Goal: Information Seeking & Learning: Check status

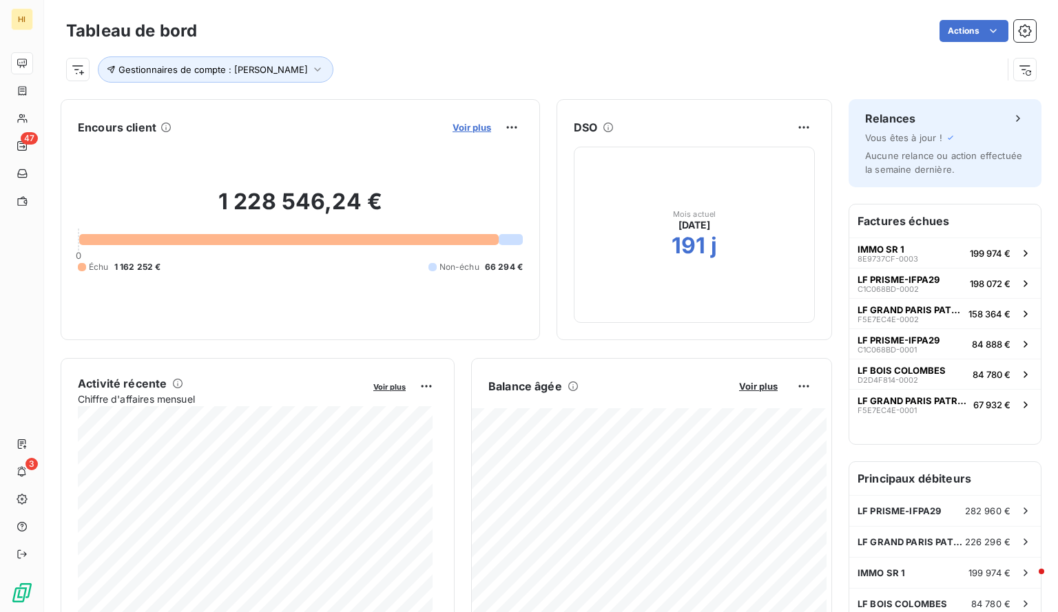
click at [455, 125] on span "Voir plus" at bounding box center [471, 127] width 39 height 11
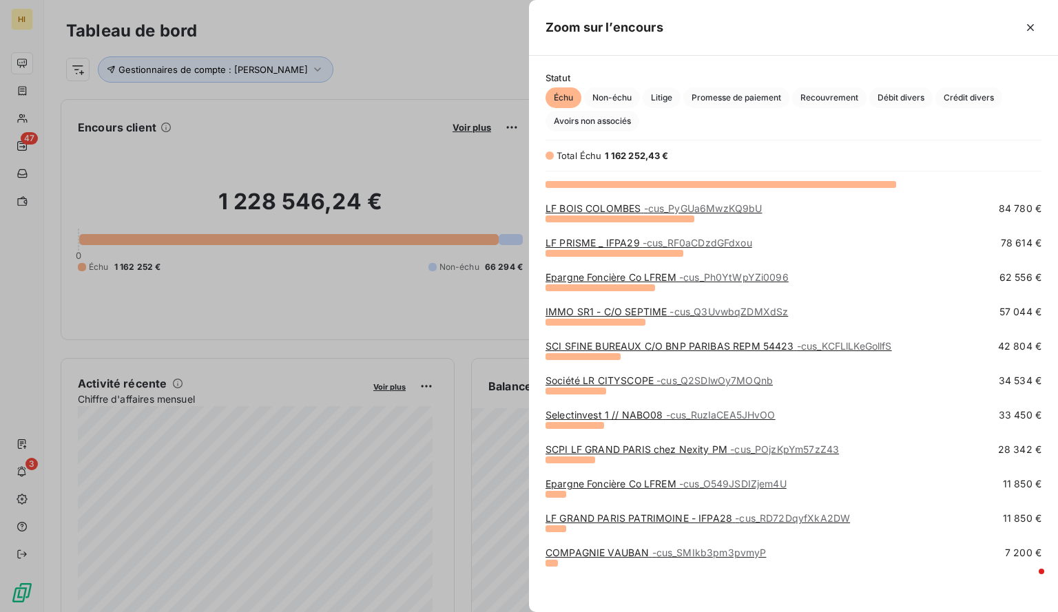
scroll to position [81, 0]
click at [658, 447] on link "SCPI LF GRAND PARIS chez Nexity PM - cus_POjzKpYm57zZ43" at bounding box center [691, 450] width 293 height 12
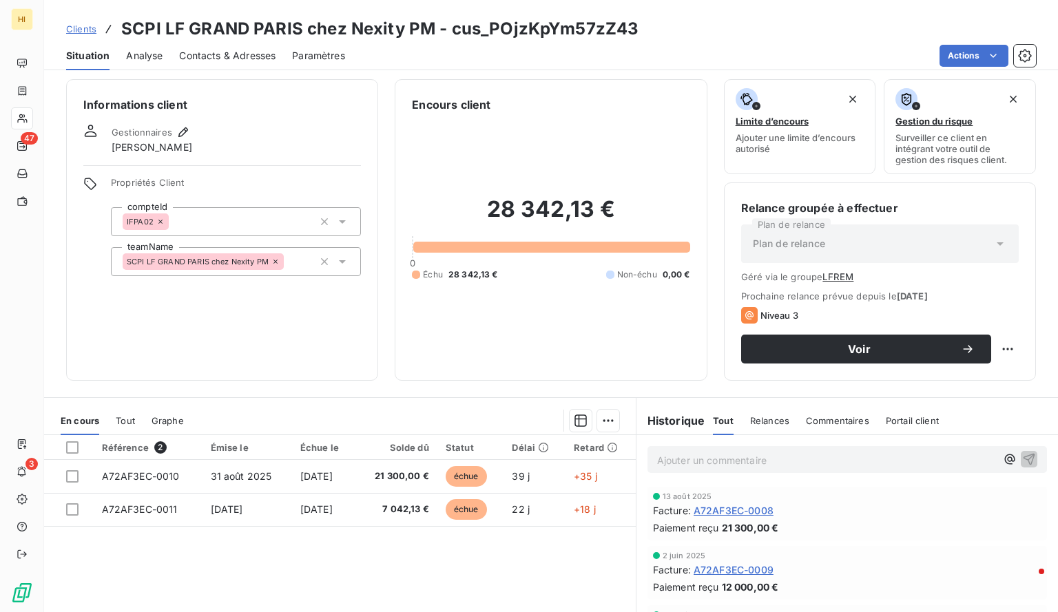
scroll to position [2, 0]
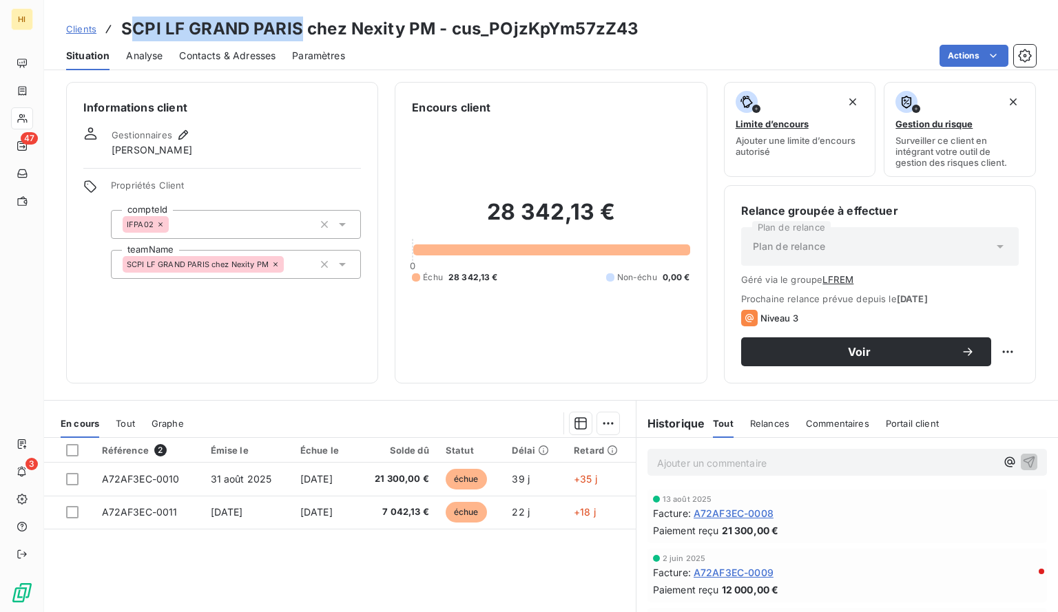
drag, startPoint x: 299, startPoint y: 26, endPoint x: 131, endPoint y: 28, distance: 168.1
click at [131, 28] on h3 "SCPI LF GRAND PARIS chez Nexity PM - cus_POjzKpYm57zZ43" at bounding box center [379, 29] width 517 height 25
copy h3 "CPI LF GRAND [GEOGRAPHIC_DATA]"
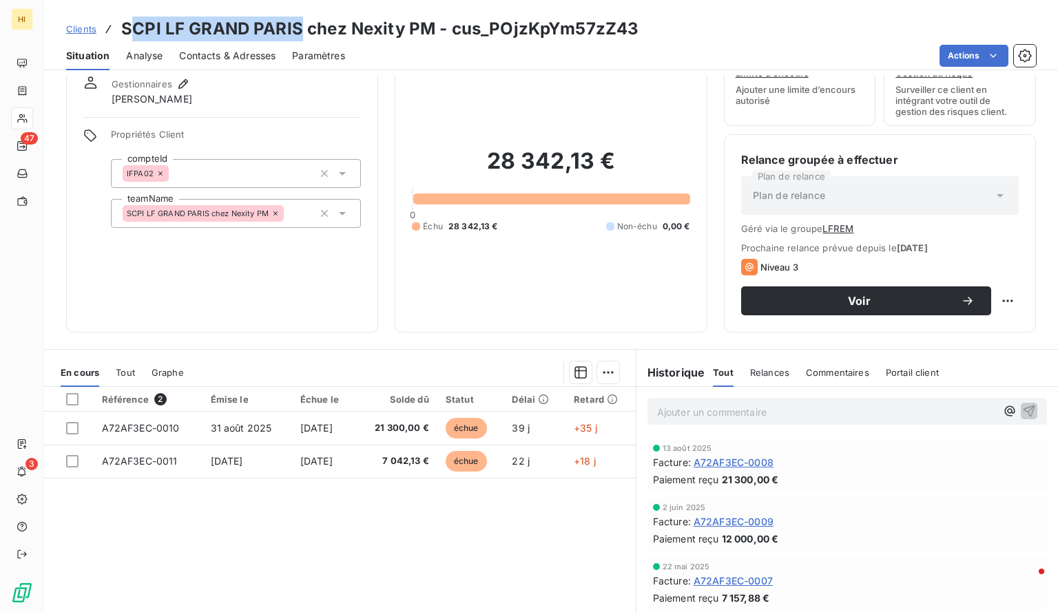
scroll to position [54, 0]
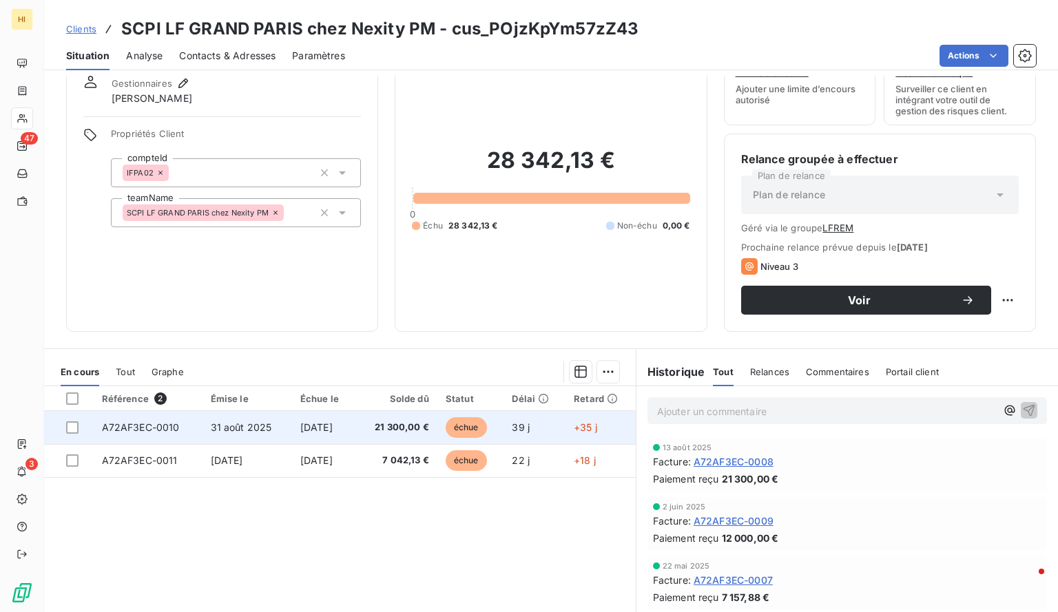
click at [249, 421] on span "31 août 2025" at bounding box center [241, 427] width 61 height 12
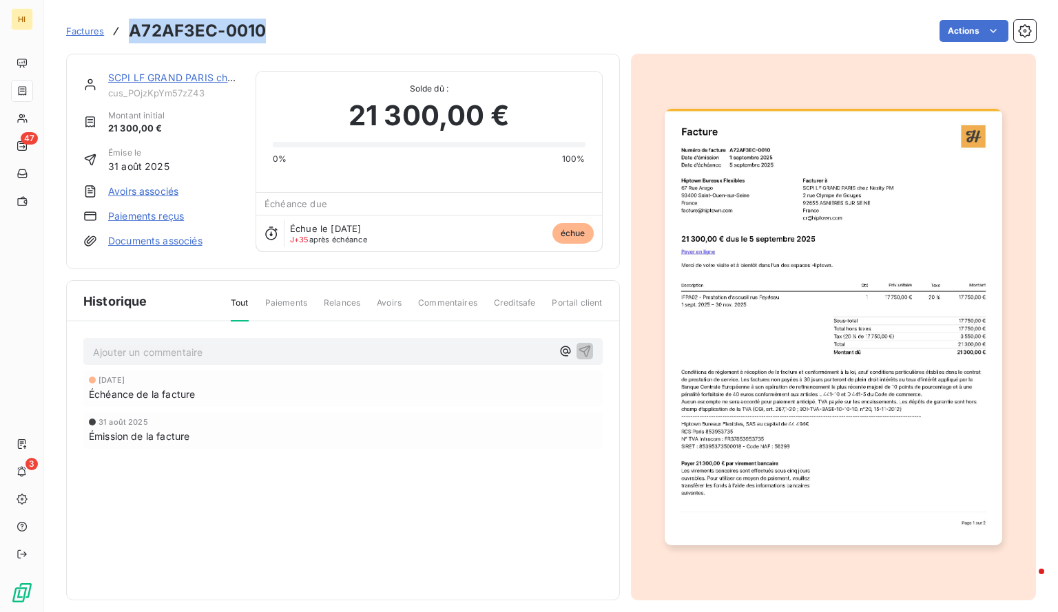
drag, startPoint x: 266, startPoint y: 32, endPoint x: 131, endPoint y: 27, distance: 135.1
click at [131, 27] on div "Factures A72AF3EC-0010 Actions" at bounding box center [551, 31] width 970 height 29
copy h3 "A72AF3EC-0010"
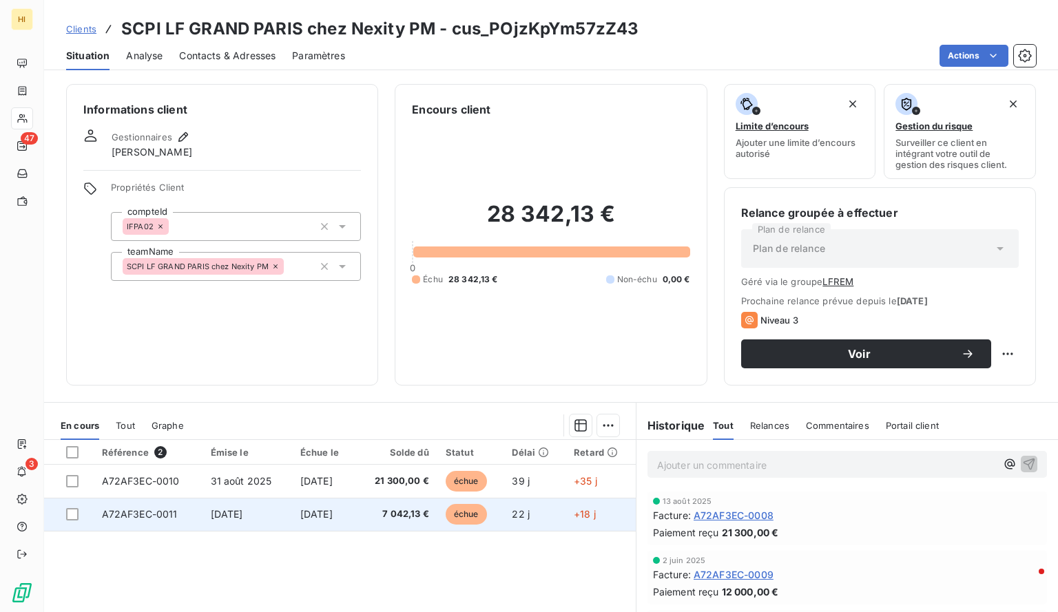
click at [231, 520] on td "[DATE]" at bounding box center [247, 514] width 90 height 33
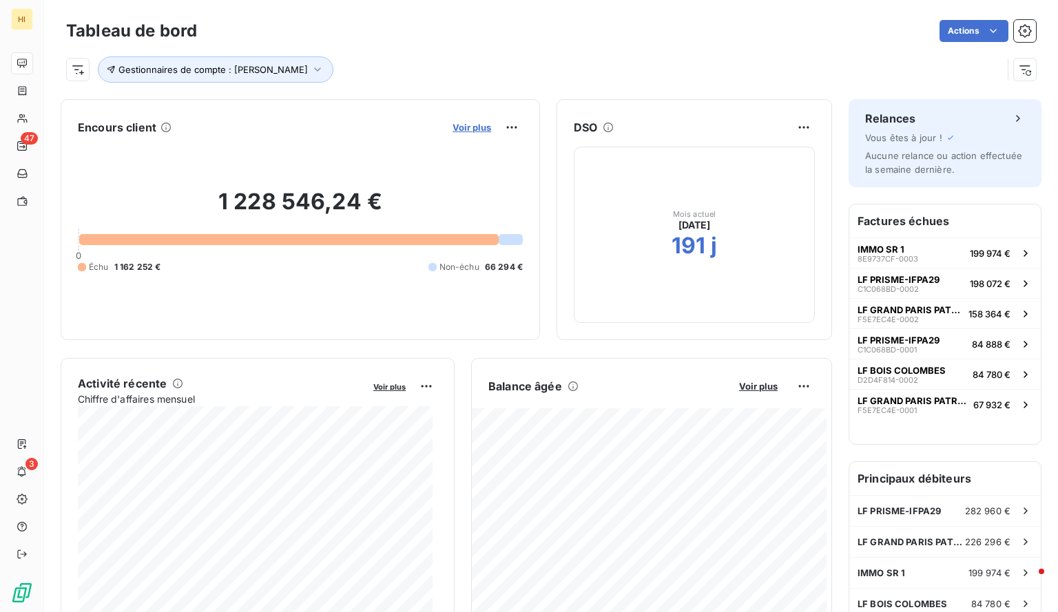
click at [454, 129] on span "Voir plus" at bounding box center [471, 127] width 39 height 11
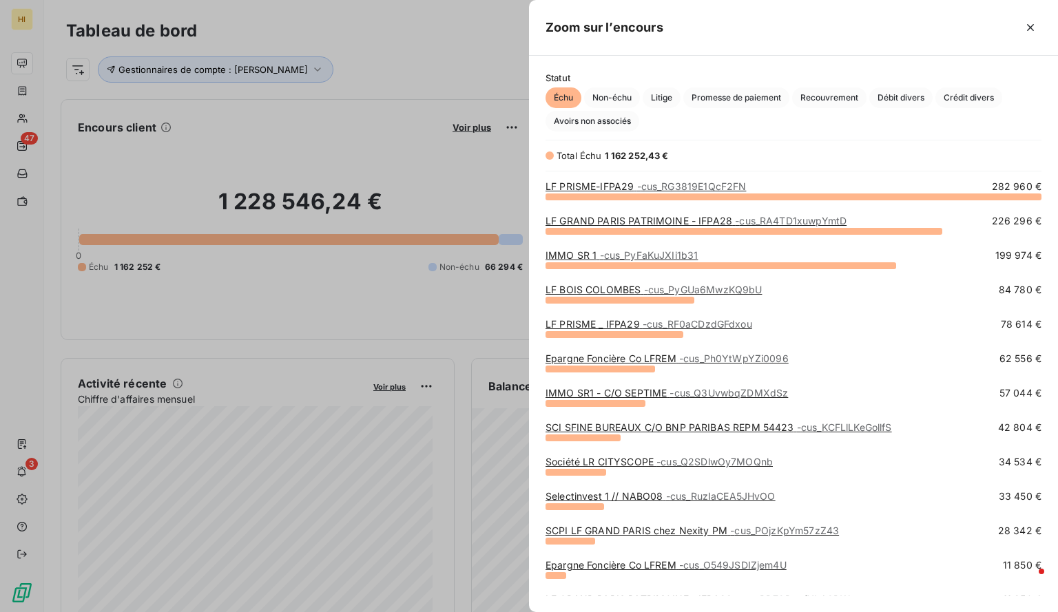
scroll to position [81, 0]
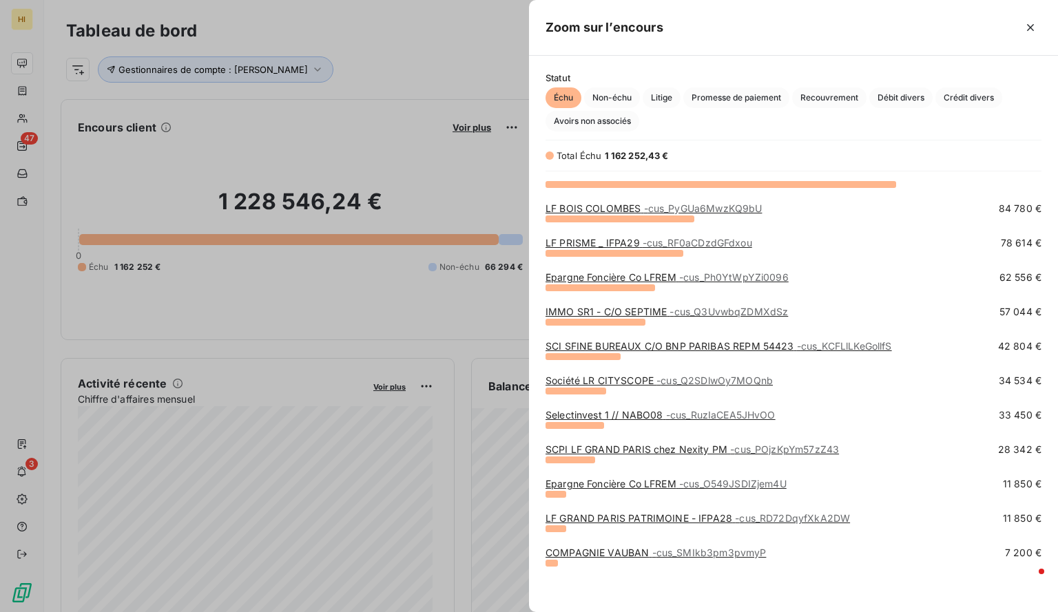
click at [654, 481] on link "Epargne Foncière Co LFREM - cus_O549JSDIZjem4U" at bounding box center [665, 484] width 241 height 12
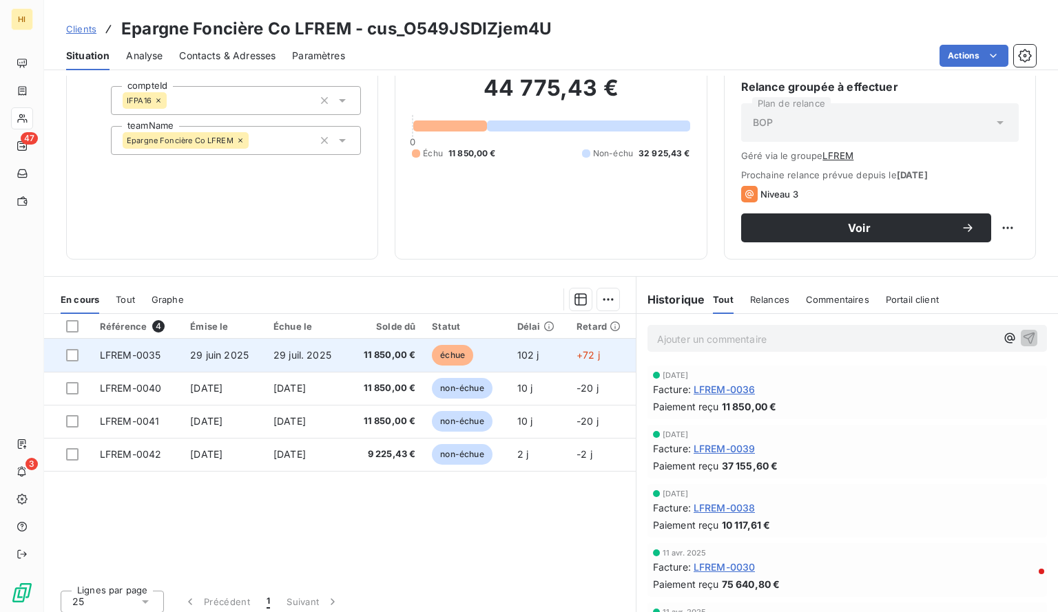
scroll to position [133, 0]
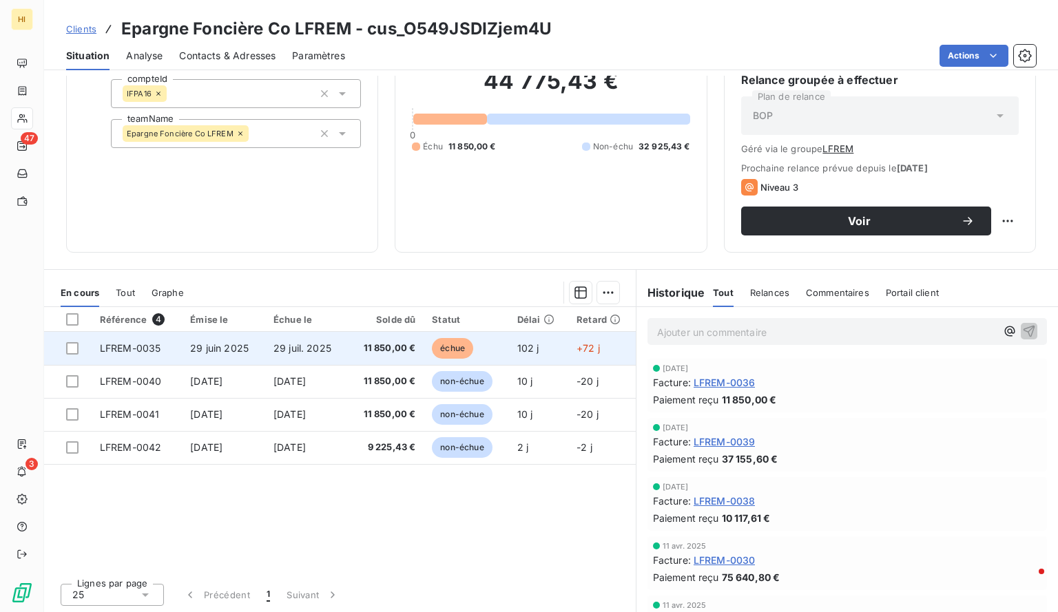
click at [289, 342] on span "29 juil. 2025" at bounding box center [302, 348] width 58 height 12
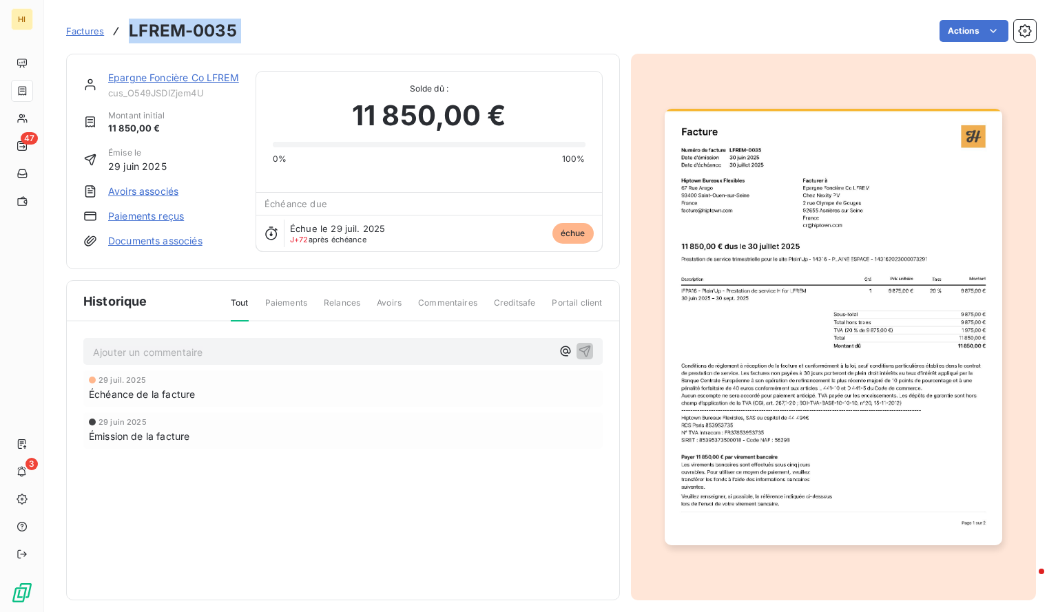
drag, startPoint x: 247, startPoint y: 34, endPoint x: 127, endPoint y: 37, distance: 119.9
click at [127, 37] on div "Factures LFREM-0035 Actions" at bounding box center [551, 31] width 970 height 29
copy section "LFREM-0035 Actions"
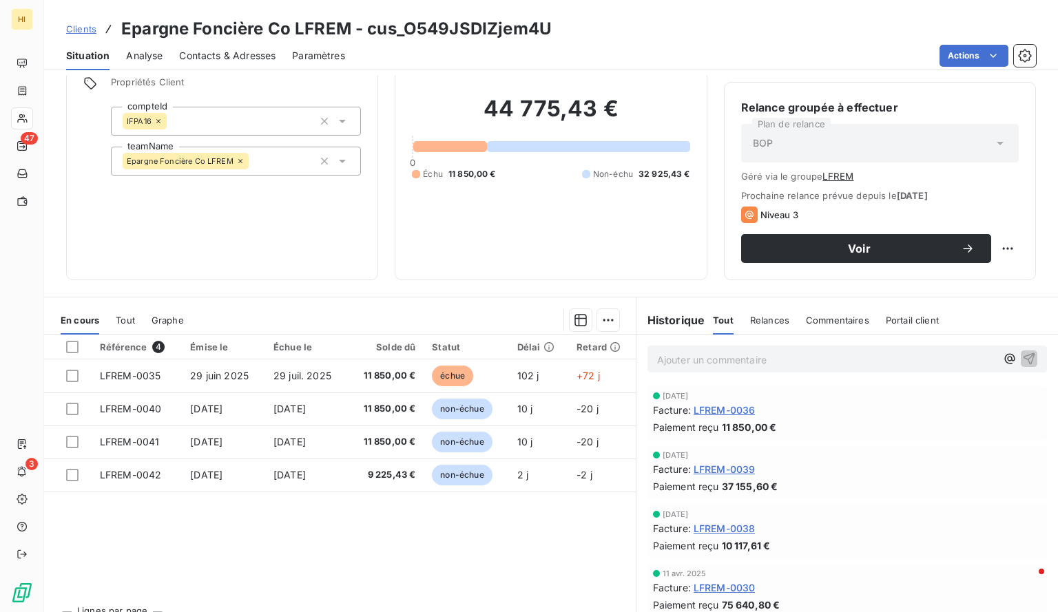
scroll to position [106, 0]
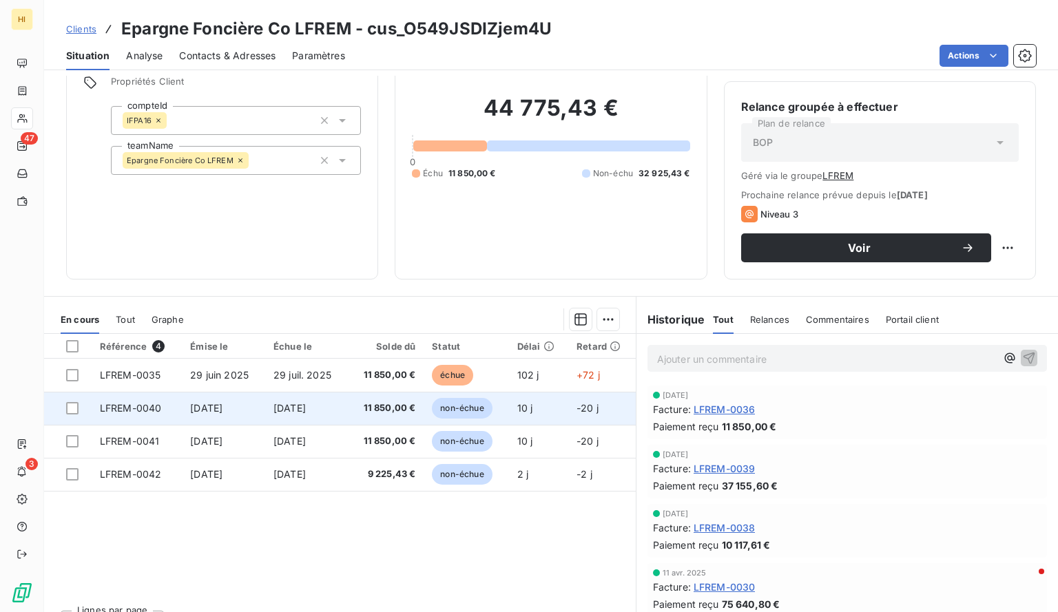
click at [269, 407] on td "[DATE]" at bounding box center [306, 408] width 83 height 33
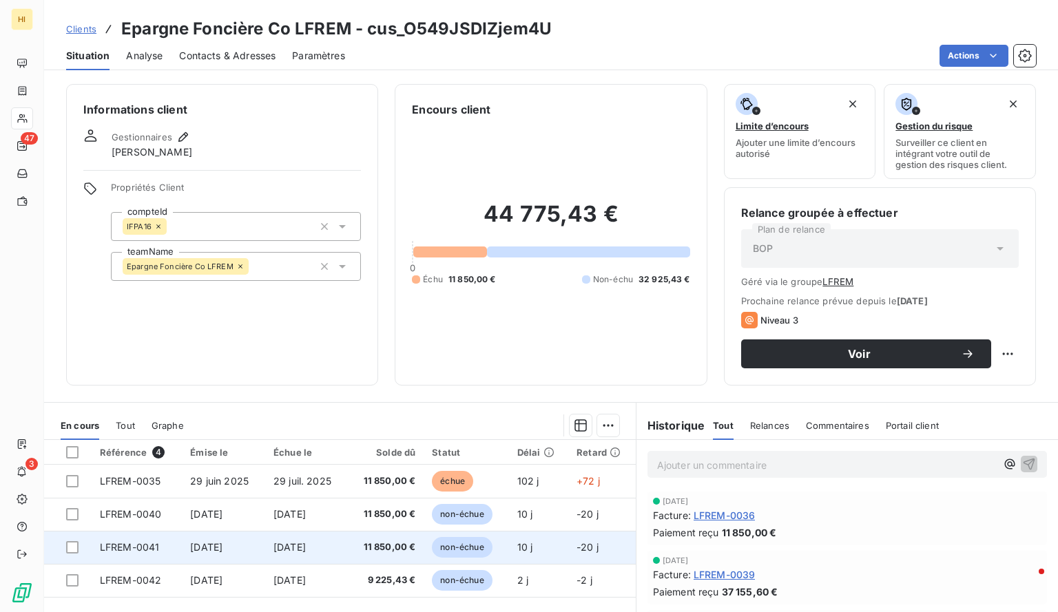
click at [342, 541] on td "[DATE]" at bounding box center [306, 547] width 83 height 33
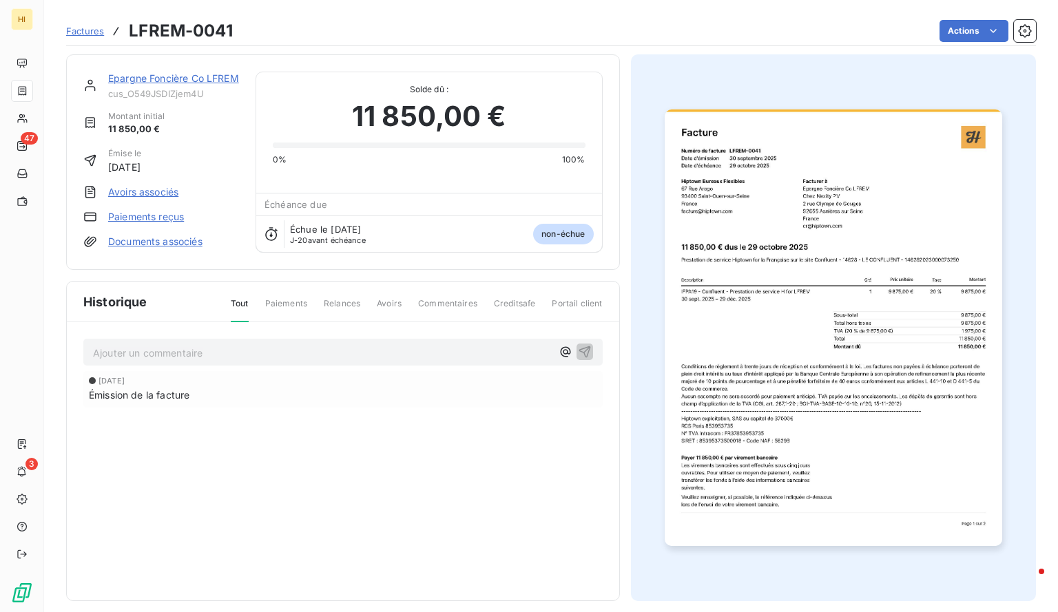
scroll to position [10, 0]
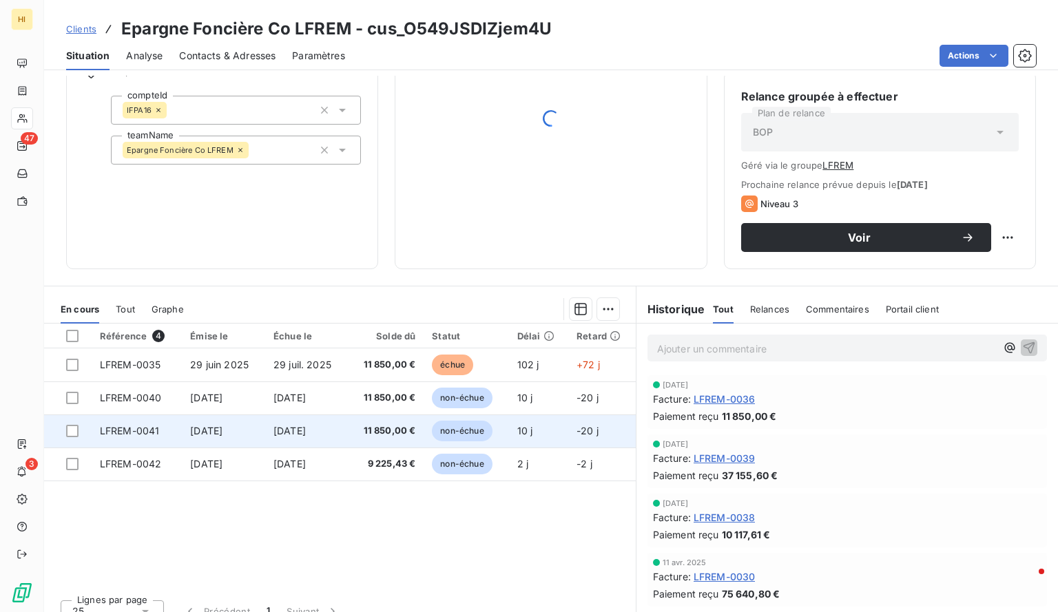
scroll to position [117, 0]
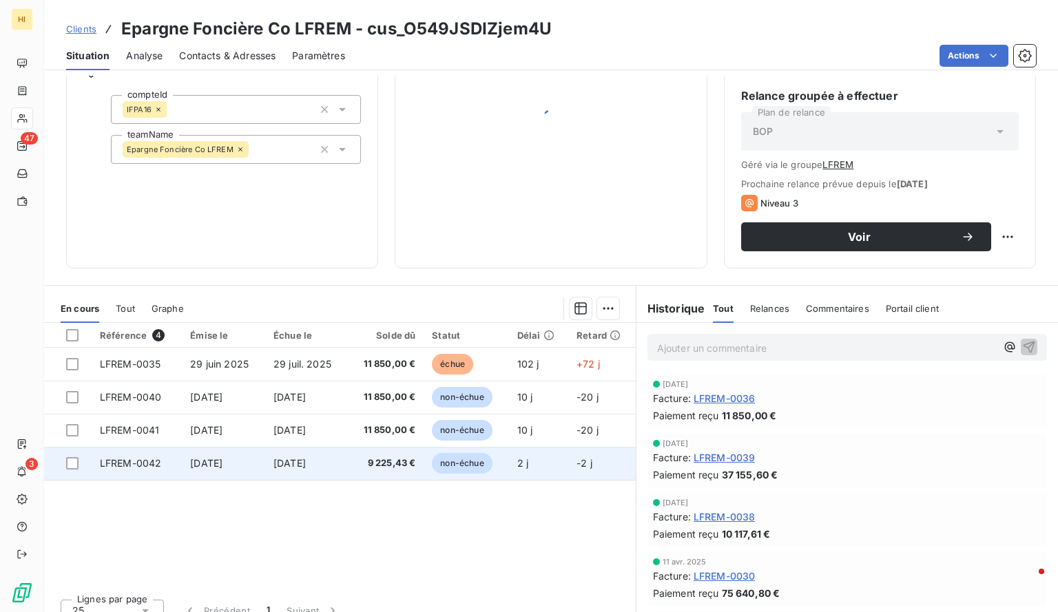
click at [287, 461] on span "[DATE]" at bounding box center [289, 463] width 32 height 12
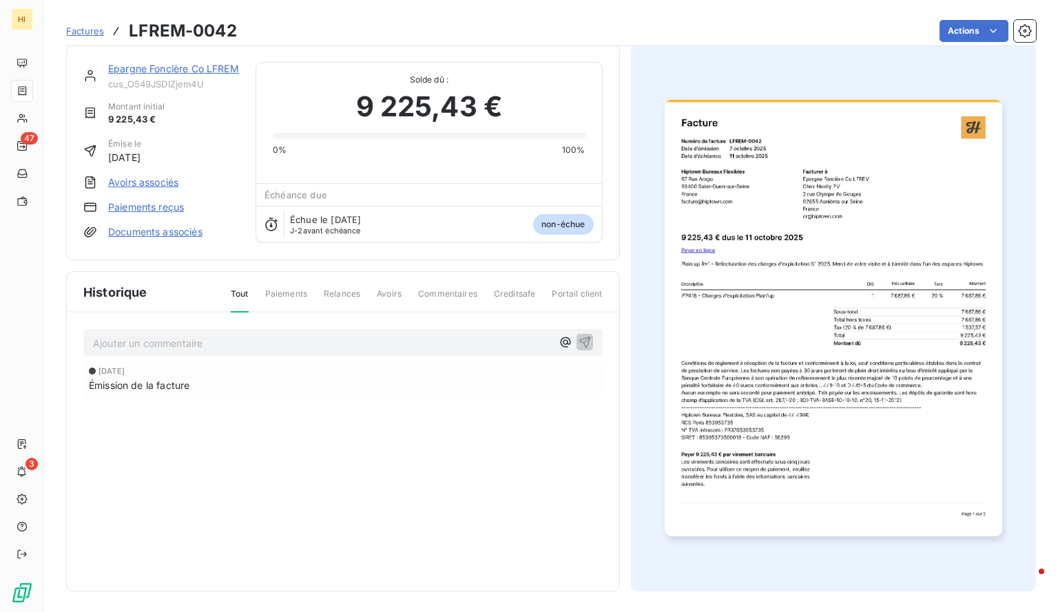
scroll to position [10, 0]
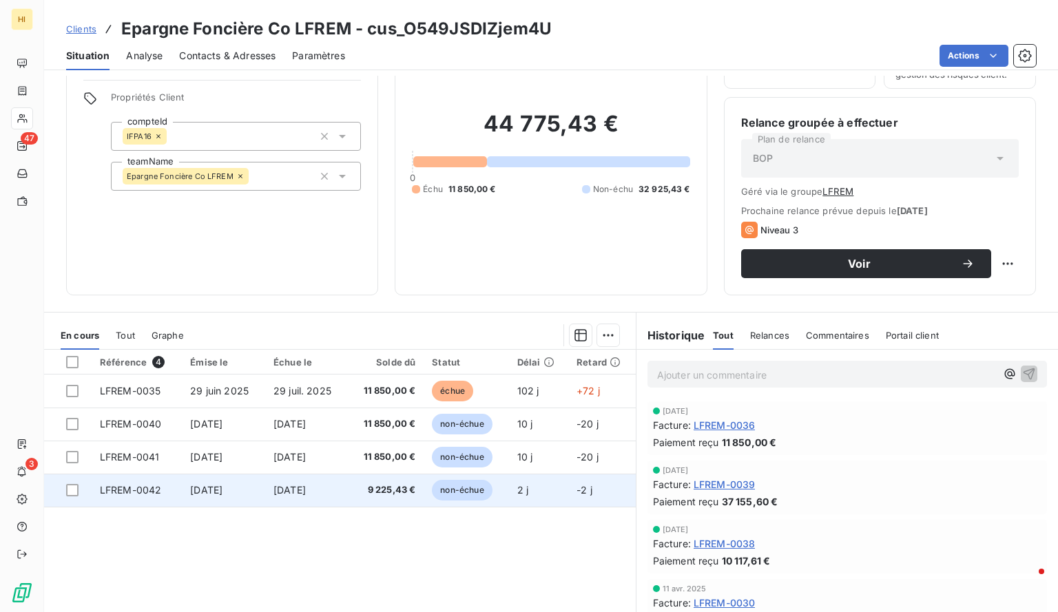
scroll to position [103, 0]
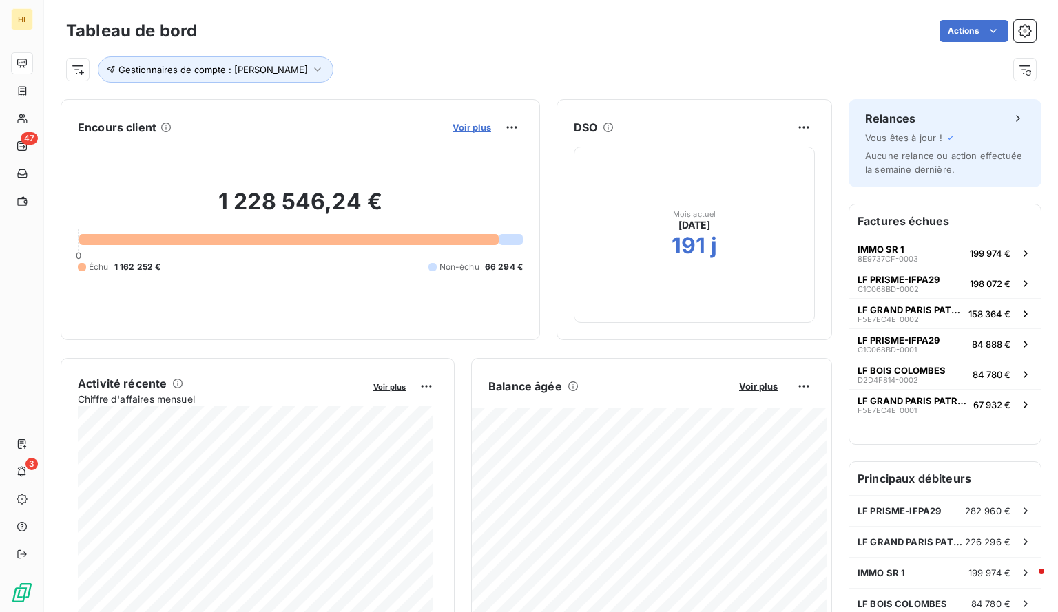
click at [466, 127] on span "Voir plus" at bounding box center [471, 127] width 39 height 11
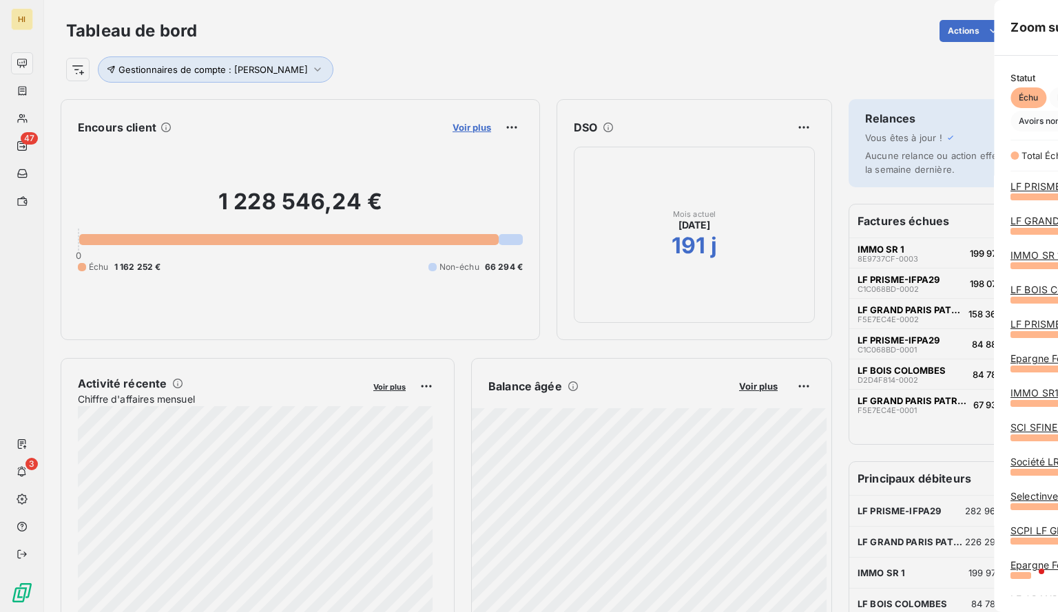
scroll to position [406, 518]
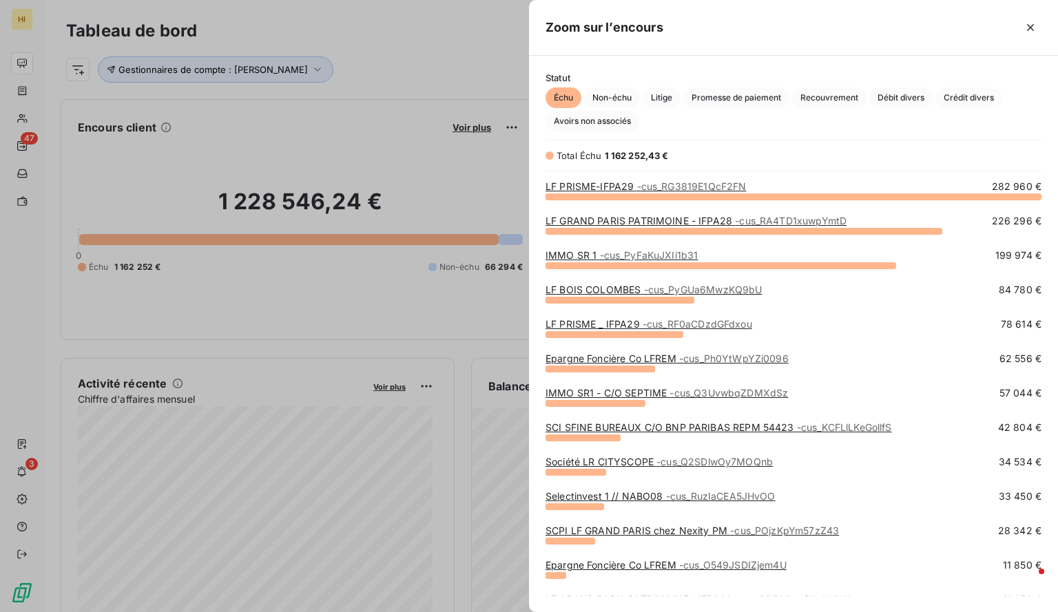
click at [480, 144] on div at bounding box center [529, 306] width 1058 height 612
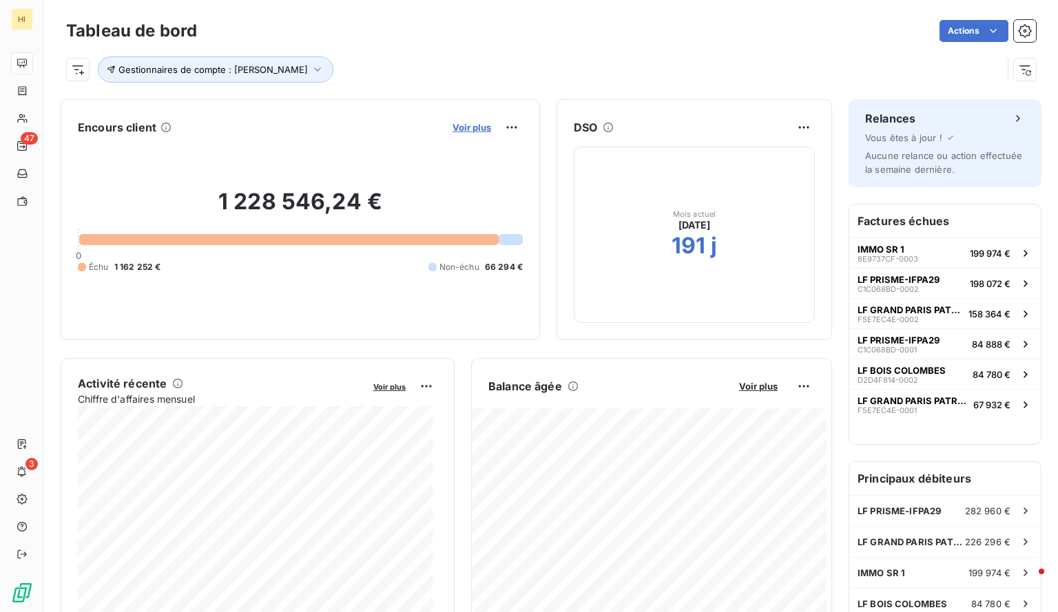
click at [461, 132] on span "Voir plus" at bounding box center [471, 127] width 39 height 11
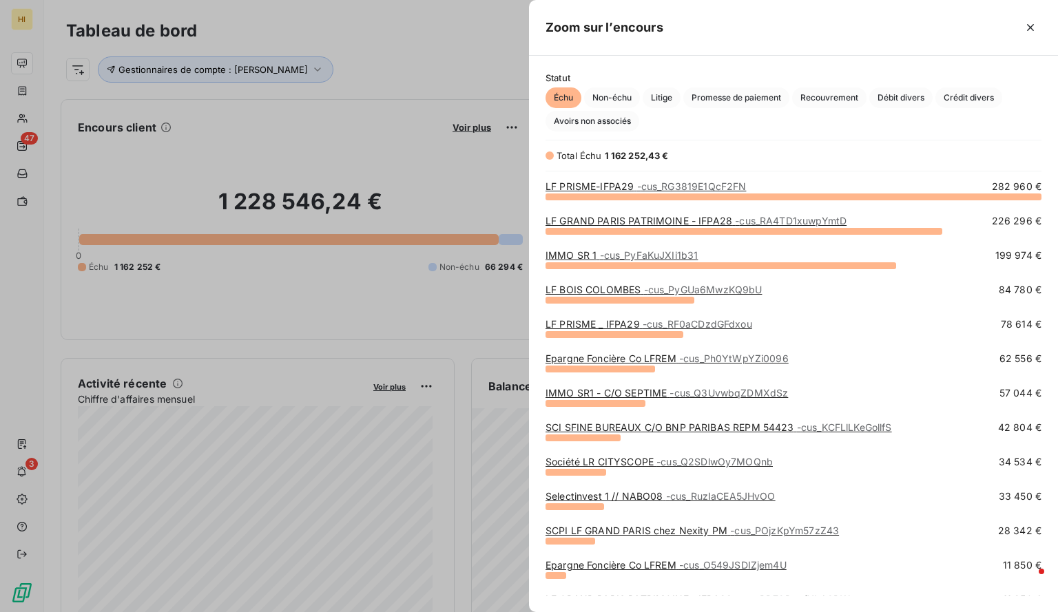
scroll to position [81, 0]
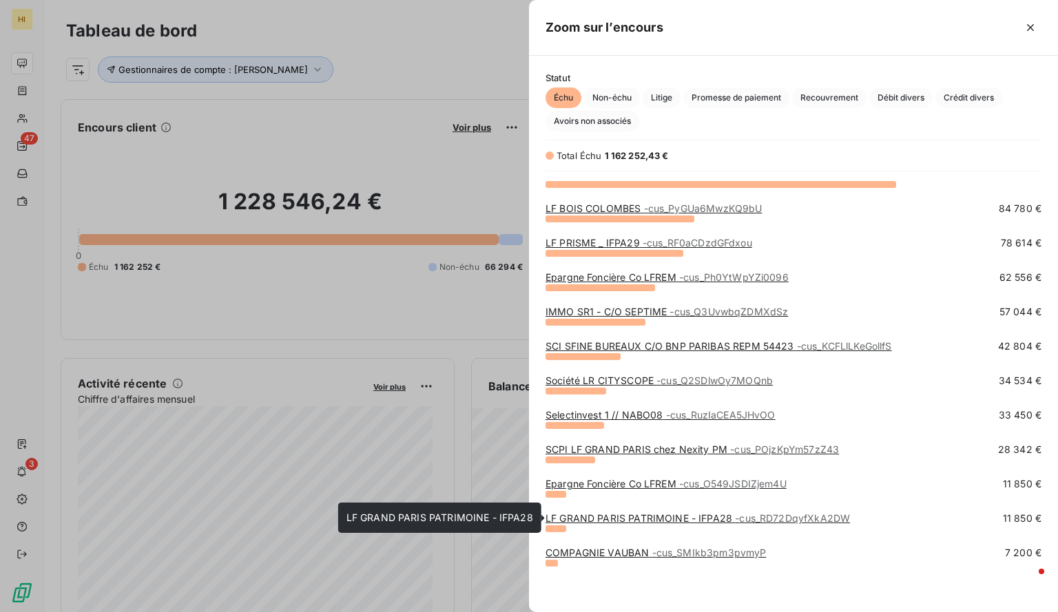
click at [616, 521] on link "LF GRAND PARIS PATRIMOINE - IFPA28 - cus_RD72DqyfXkA2DW" at bounding box center [697, 518] width 304 height 12
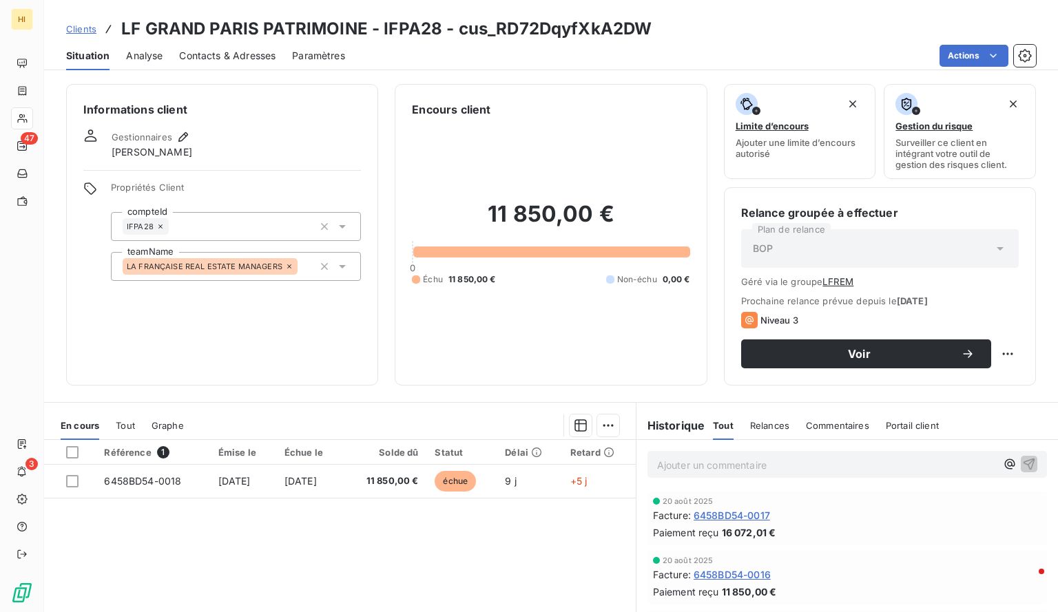
scroll to position [133, 0]
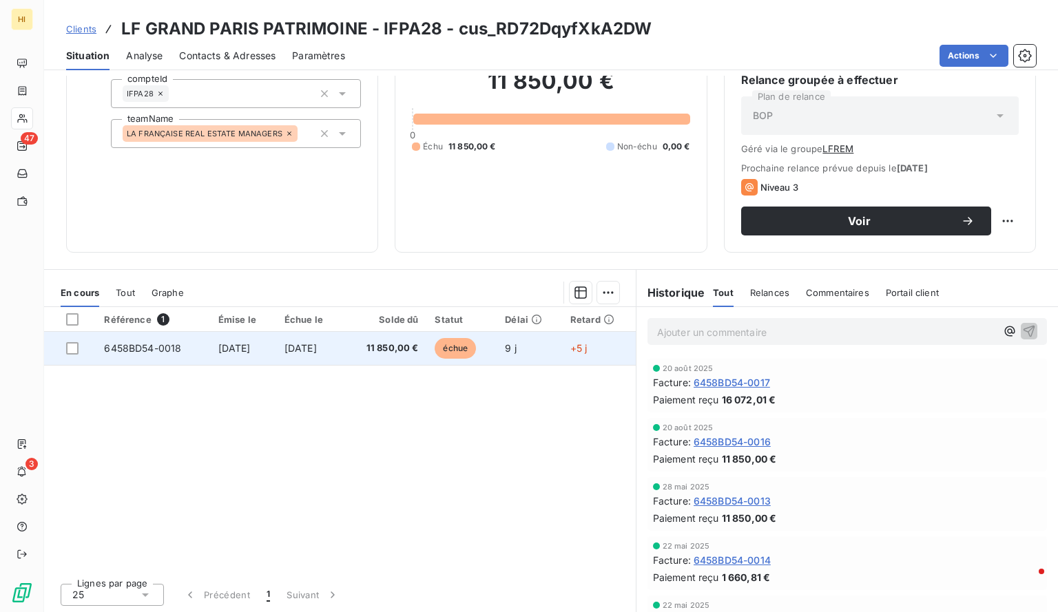
click at [366, 352] on td "11 850,00 €" at bounding box center [384, 348] width 83 height 33
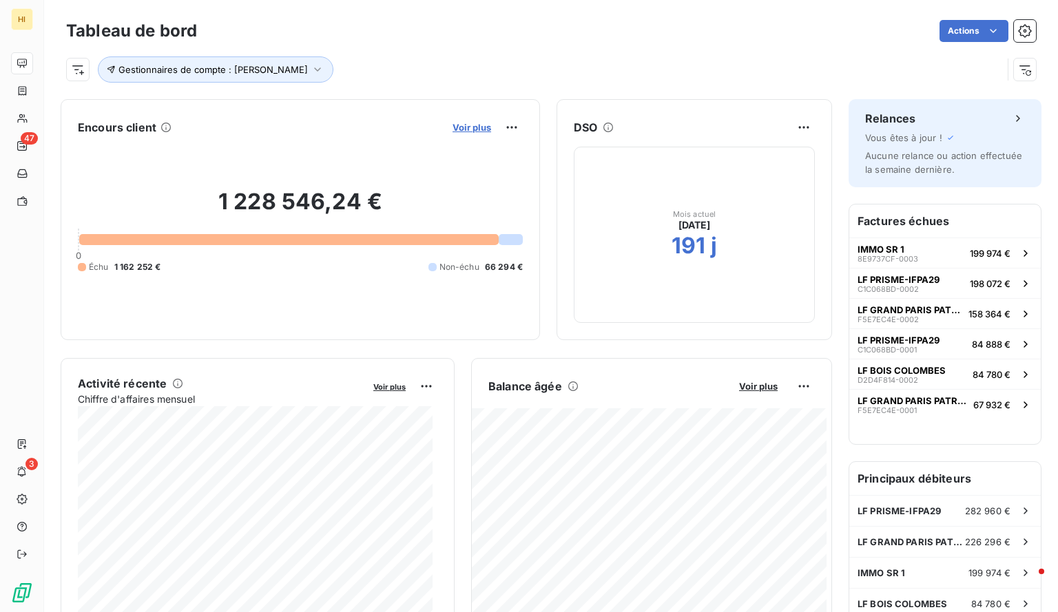
click at [464, 129] on span "Voir plus" at bounding box center [471, 127] width 39 height 11
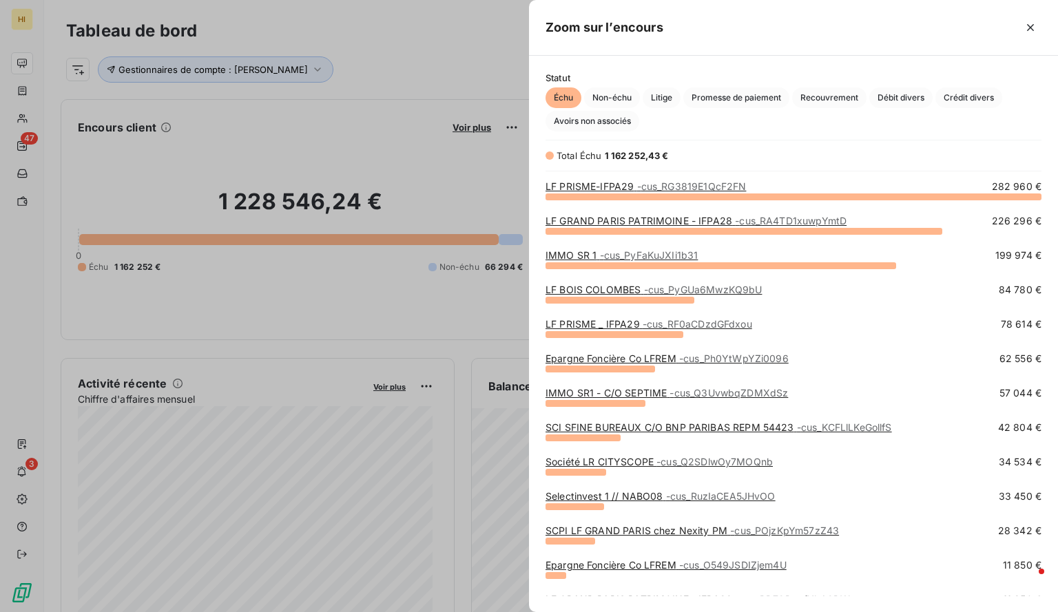
scroll to position [81, 0]
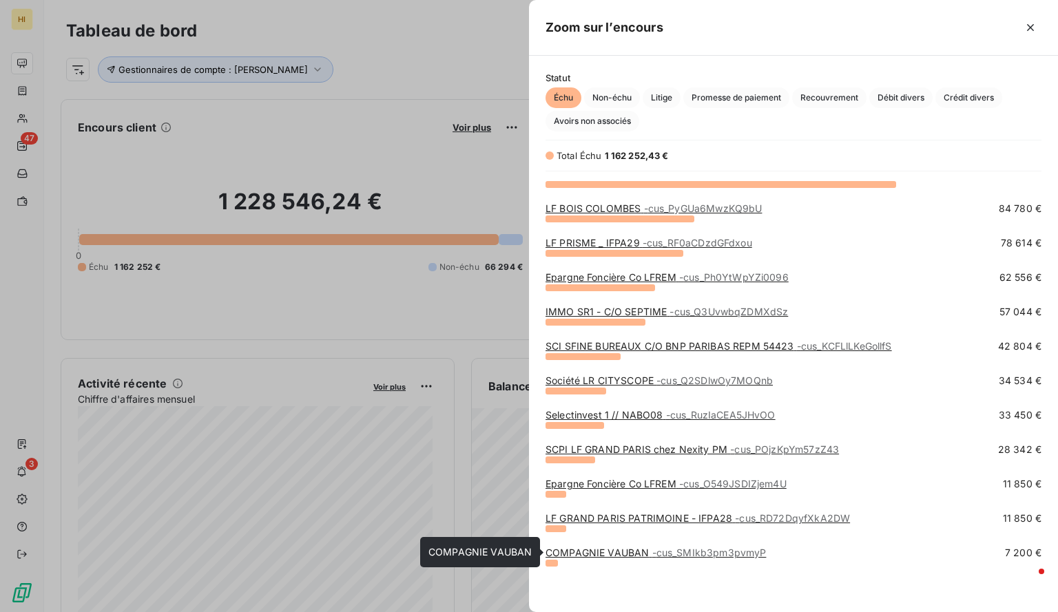
click at [642, 550] on link "COMPAGNIE VAUBAN - cus_SMIkb3pm3pvmyP" at bounding box center [655, 553] width 220 height 12
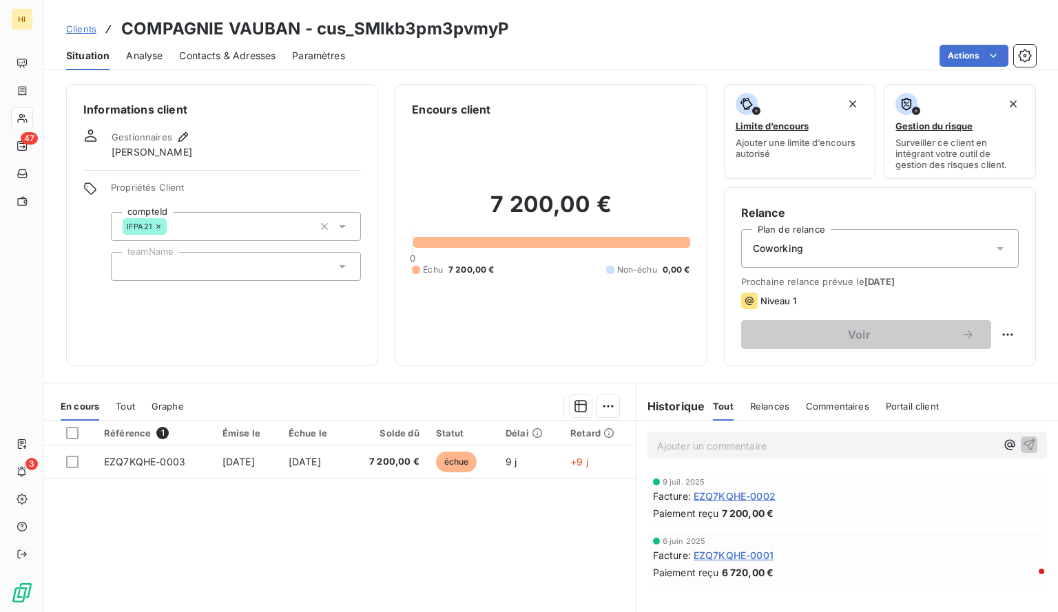
scroll to position [114, 0]
